Goal: Information Seeking & Learning: Learn about a topic

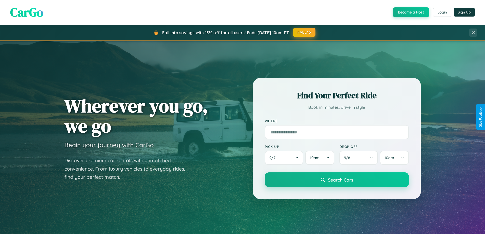
click at [305, 32] on button "FALL15" at bounding box center [304, 32] width 22 height 9
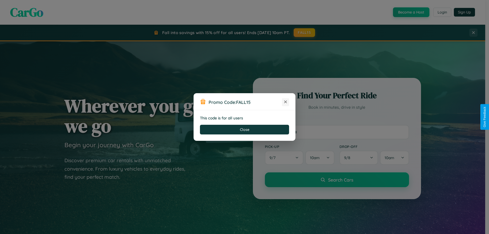
click at [286, 102] on icon at bounding box center [285, 101] width 5 height 5
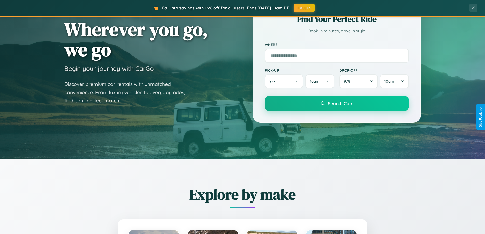
scroll to position [351, 0]
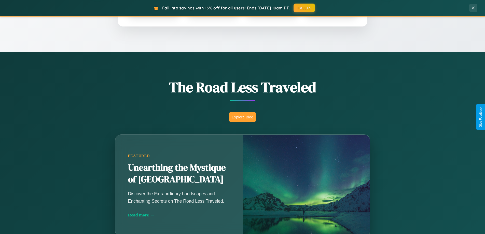
click at [243, 117] on button "Explore Blog" at bounding box center [242, 116] width 27 height 9
